Goal: Task Accomplishment & Management: Use online tool/utility

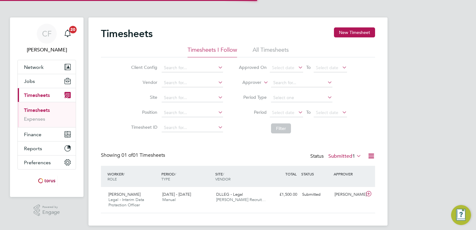
scroll to position [16, 54]
click at [236, 196] on span "DLLEG - Legal" at bounding box center [229, 193] width 27 height 5
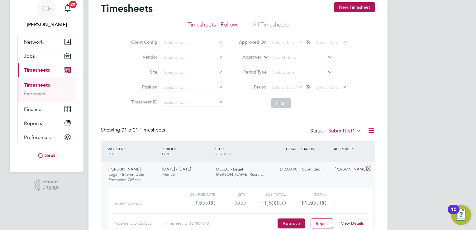
scroll to position [62, 0]
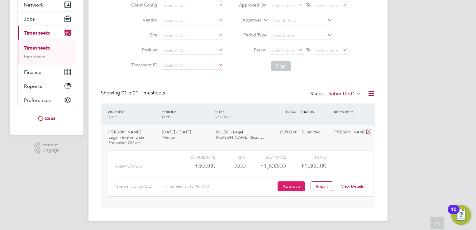
click at [294, 187] on button "Approve" at bounding box center [290, 186] width 27 height 10
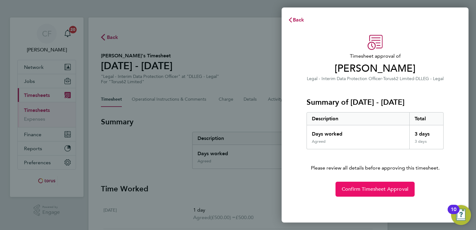
click at [374, 191] on span "Confirm Timesheet Approval" at bounding box center [375, 189] width 67 height 6
